Goal: Book appointment/travel/reservation

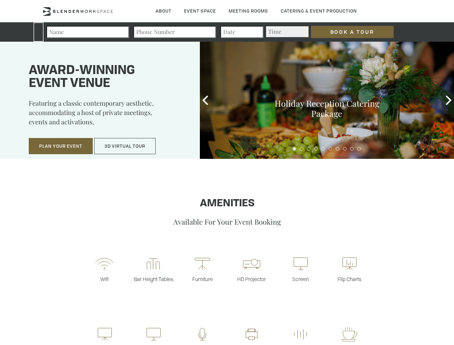
click at [347, 32] on input "Book a Tour" at bounding box center [352, 32] width 83 height 12
click at [61, 146] on button "Plan Your Event" at bounding box center [61, 146] width 64 height 17
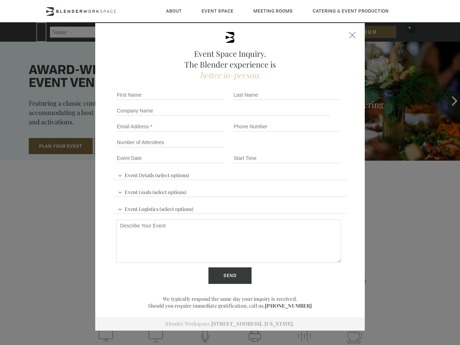
click at [125, 146] on input "Number of Attendees" at bounding box center [170, 142] width 108 height 10
click at [205, 100] on div "First name *" at bounding box center [171, 95] width 117 height 16
click at [449, 100] on div "Event Space Inquiry. The Blender experience is better in-person. Event Details …" at bounding box center [230, 172] width 460 height 345
click at [295, 149] on fieldset "Number of Attendees Budget Range" at bounding box center [230, 143] width 234 height 16
click at [302, 149] on fieldset "Number of Attendees Budget Range" at bounding box center [230, 143] width 234 height 16
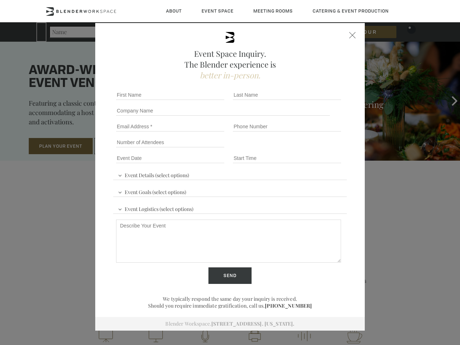
click at [309, 149] on fieldset "Number of Attendees Budget Range" at bounding box center [230, 143] width 234 height 16
click at [316, 149] on fieldset "Number of Attendees Budget Range" at bounding box center [230, 143] width 234 height 16
click at [323, 149] on fieldset "Number of Attendees Budget Range" at bounding box center [230, 143] width 234 height 16
